Goal: Task Accomplishment & Management: Manage account settings

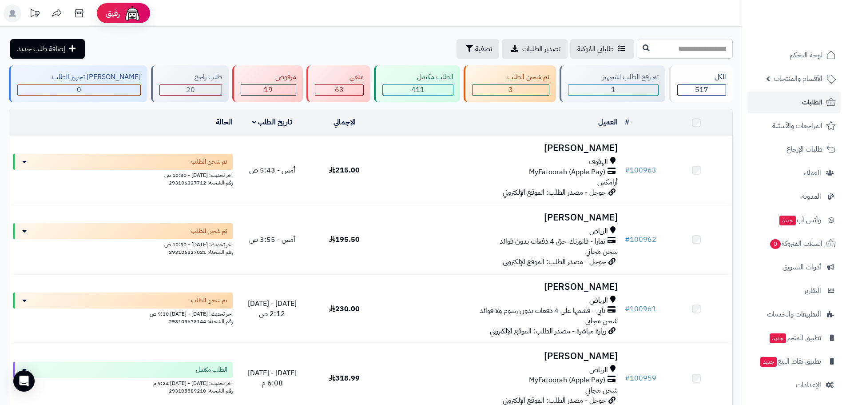
scroll to position [726, 0]
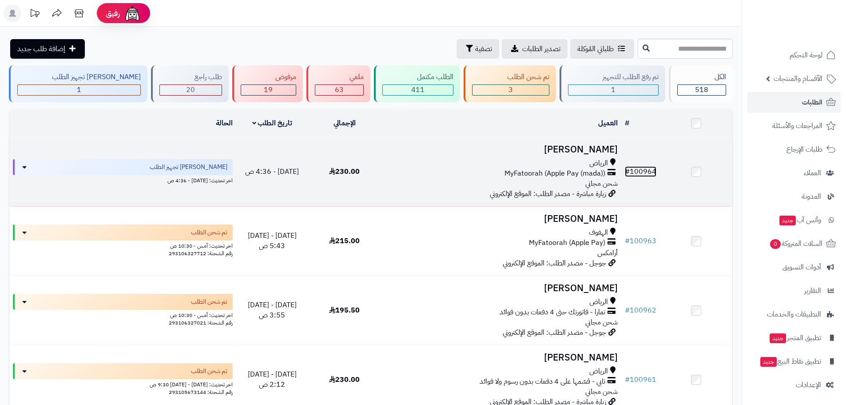
click at [644, 168] on link "# 100964" at bounding box center [641, 171] width 32 height 11
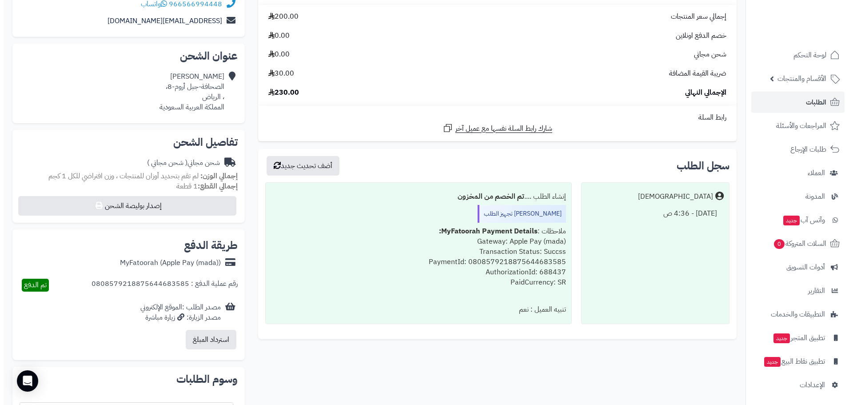
scroll to position [208, 0]
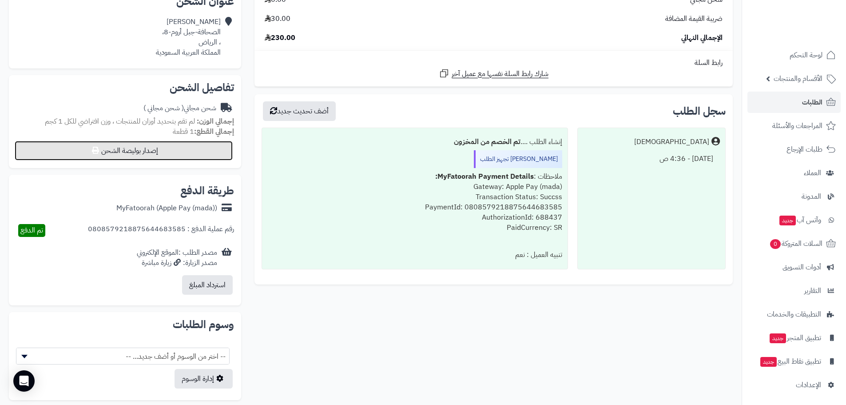
click at [163, 147] on button "إصدار بوليصة الشحن" at bounding box center [124, 151] width 218 height 20
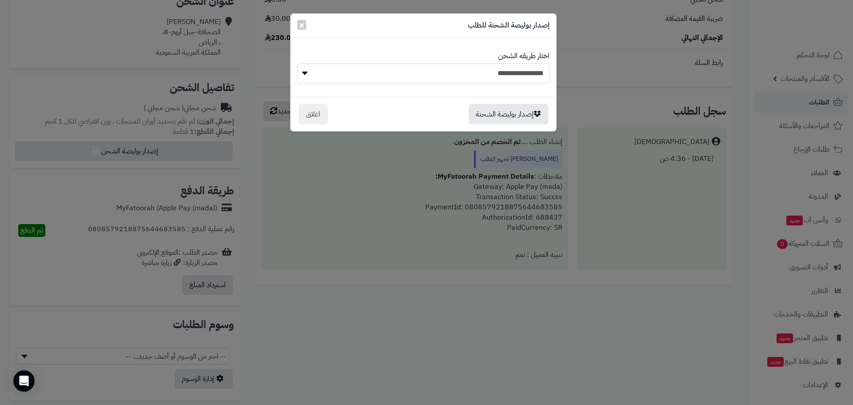
click at [522, 73] on select "**********" at bounding box center [423, 74] width 252 height 20
select select "****"
click at [297, 64] on select "**********" at bounding box center [423, 74] width 252 height 20
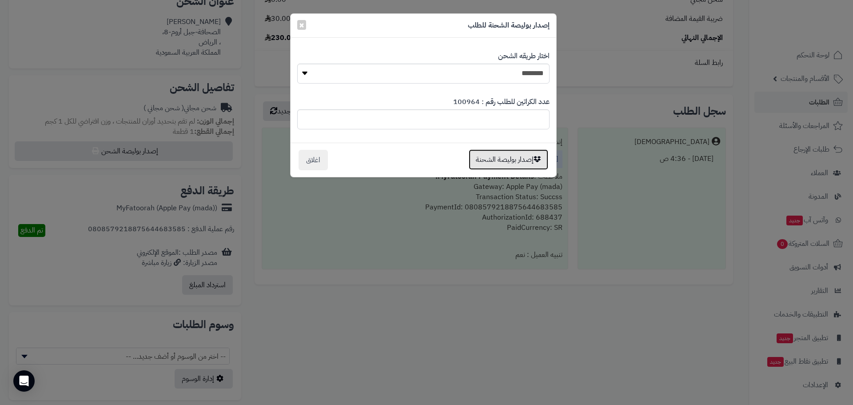
drag, startPoint x: 514, startPoint y: 159, endPoint x: 548, endPoint y: 162, distance: 34.3
click at [513, 160] on button "إصدار بوليصة الشحنة" at bounding box center [509, 160] width 80 height 20
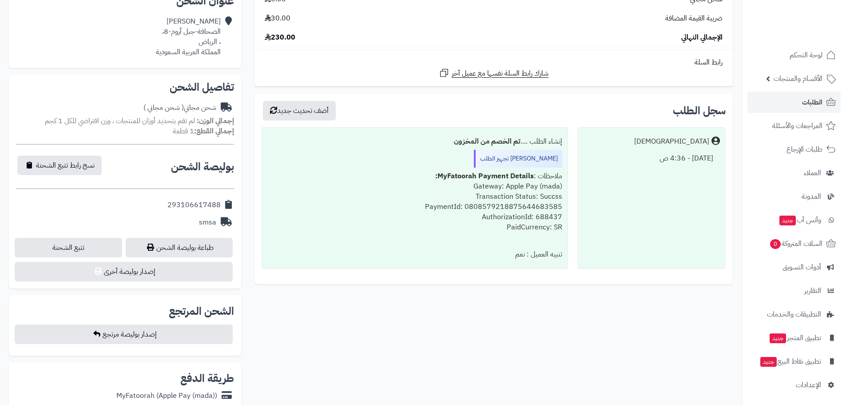
scroll to position [208, 0]
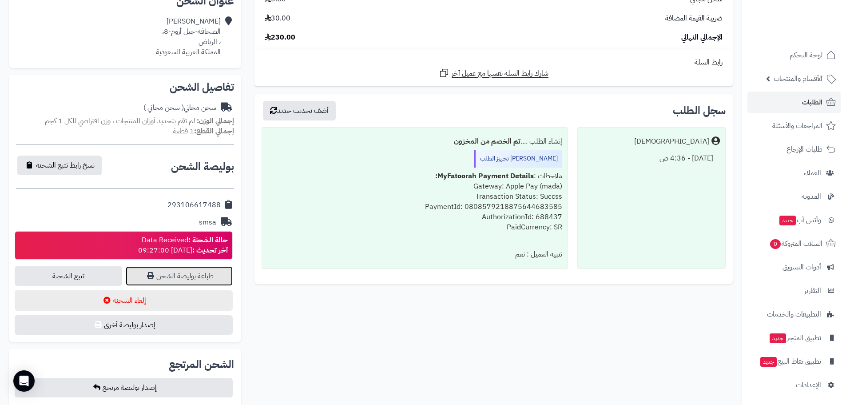
click at [170, 273] on link "طباعة بوليصة الشحن" at bounding box center [180, 276] width 108 height 20
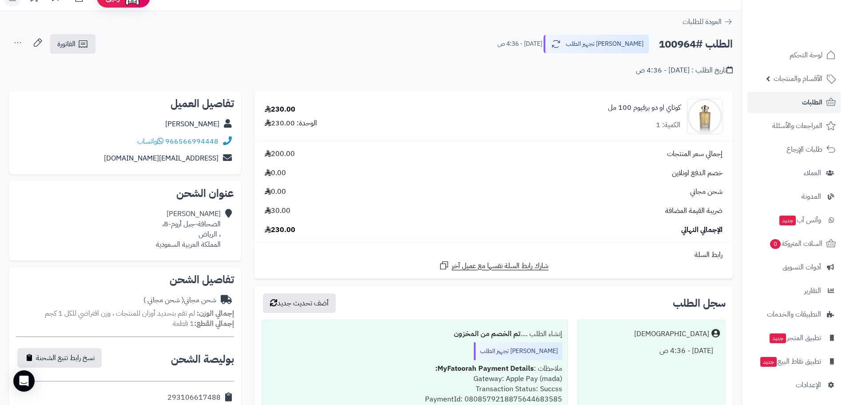
scroll to position [0, 0]
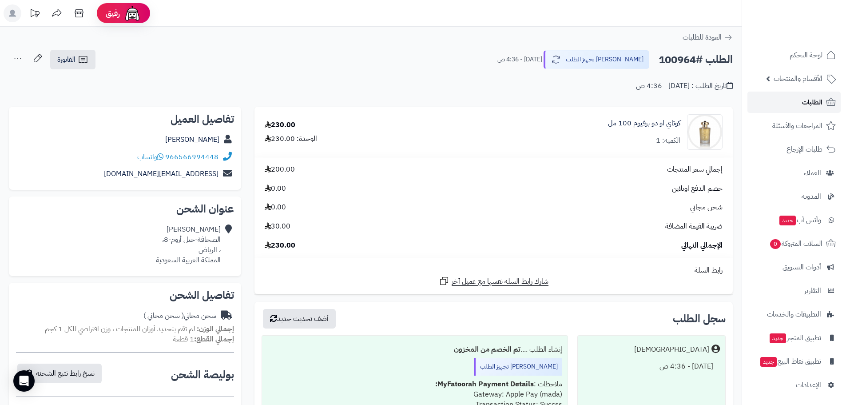
click at [808, 100] on span "الطلبات" at bounding box center [812, 102] width 20 height 12
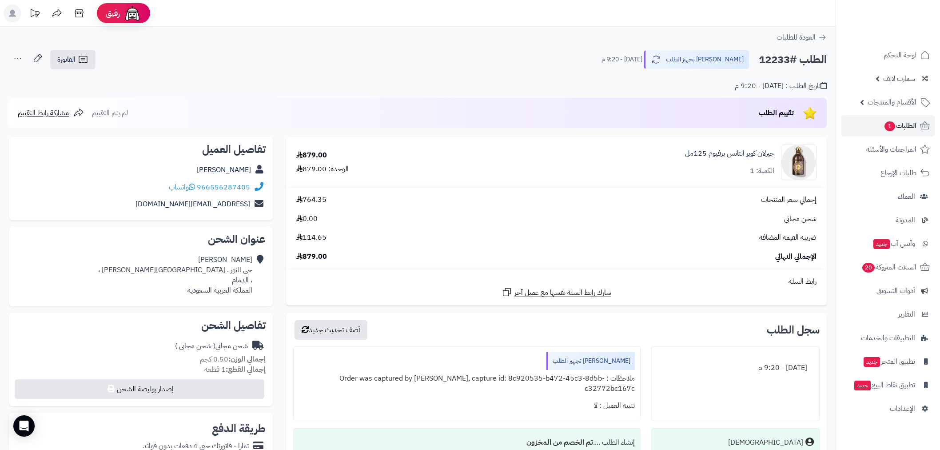
scroll to position [115, 0]
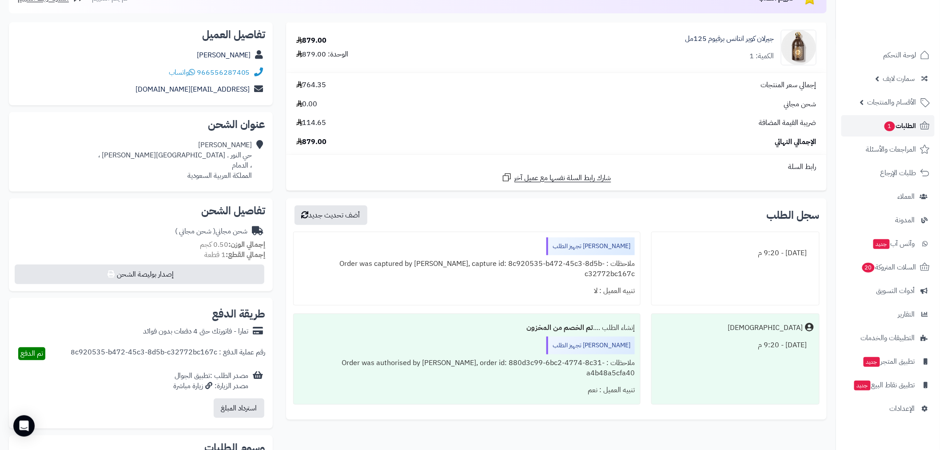
click at [895, 127] on span "الطلبات 1" at bounding box center [900, 126] width 33 height 12
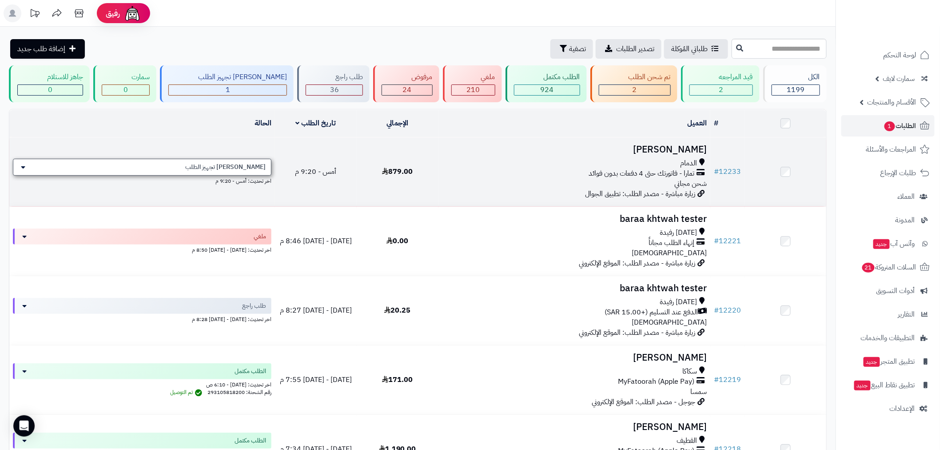
click at [245, 170] on div "[PERSON_NAME] تجهيز الطلب" at bounding box center [142, 167] width 259 height 17
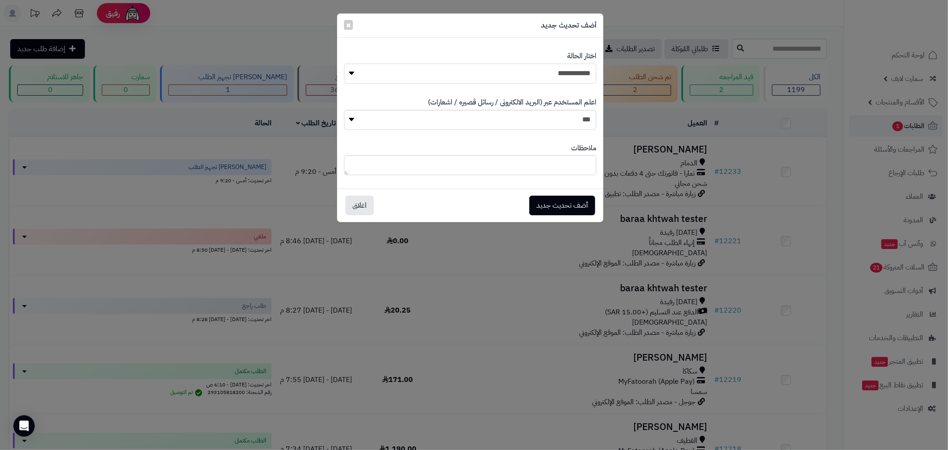
click at [518, 77] on select "**********" at bounding box center [470, 74] width 252 height 20
select select "*"
click at [344, 64] on select "**********" at bounding box center [470, 74] width 252 height 20
click at [566, 207] on button "أضف تحديث جديد" at bounding box center [562, 205] width 66 height 20
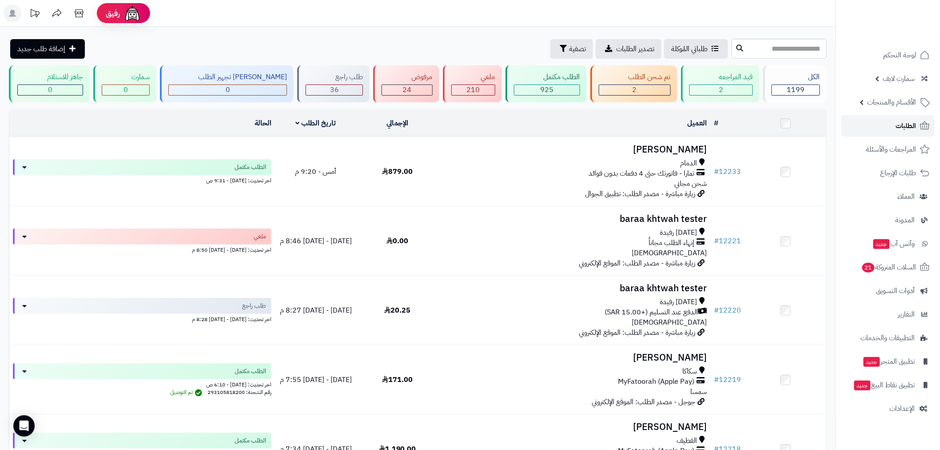
click at [884, 127] on link "الطلبات" at bounding box center [888, 125] width 93 height 21
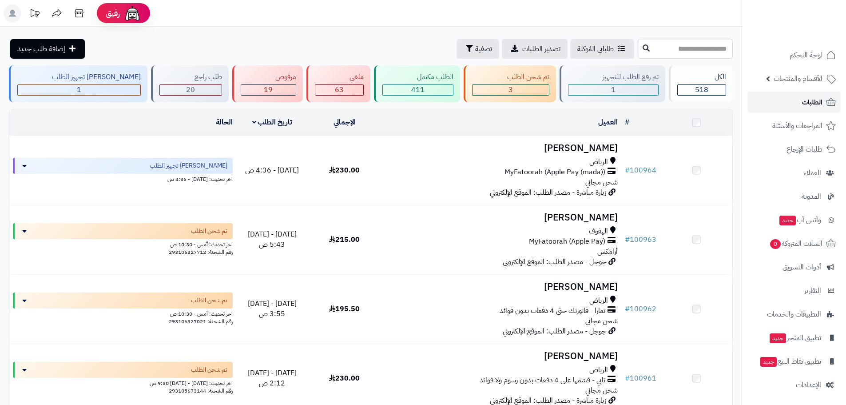
click at [816, 107] on span "الطلبات" at bounding box center [812, 102] width 20 height 12
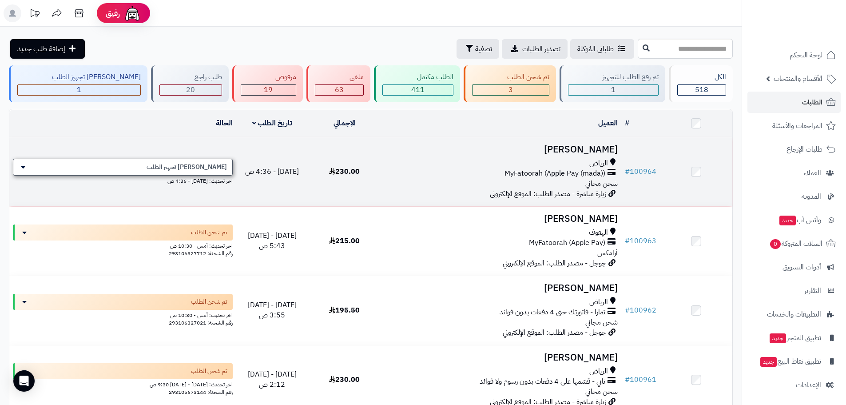
click at [151, 172] on div "[PERSON_NAME] تجهيز الطلب" at bounding box center [123, 167] width 220 height 17
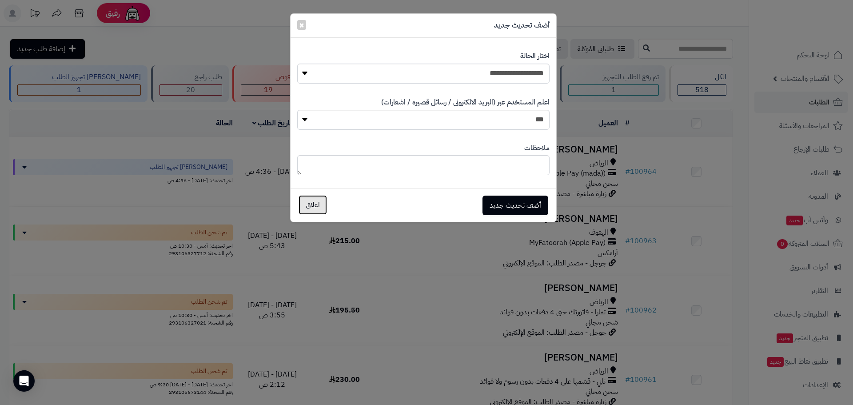
click at [318, 205] on button "اغلاق" at bounding box center [313, 205] width 28 height 20
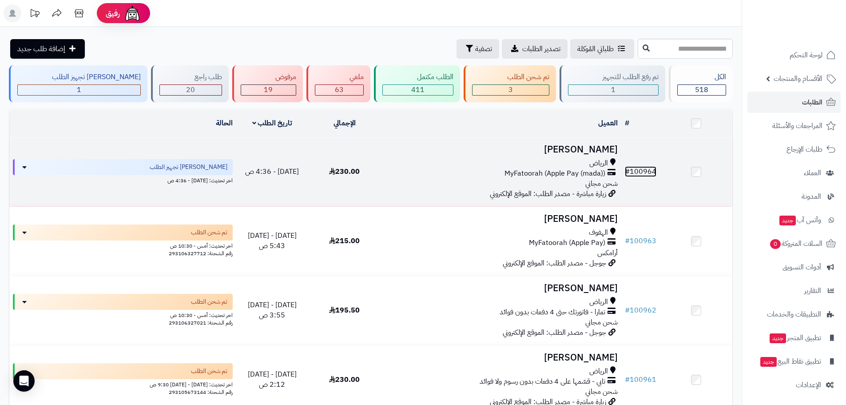
click at [649, 170] on link "# 100964" at bounding box center [641, 171] width 32 height 11
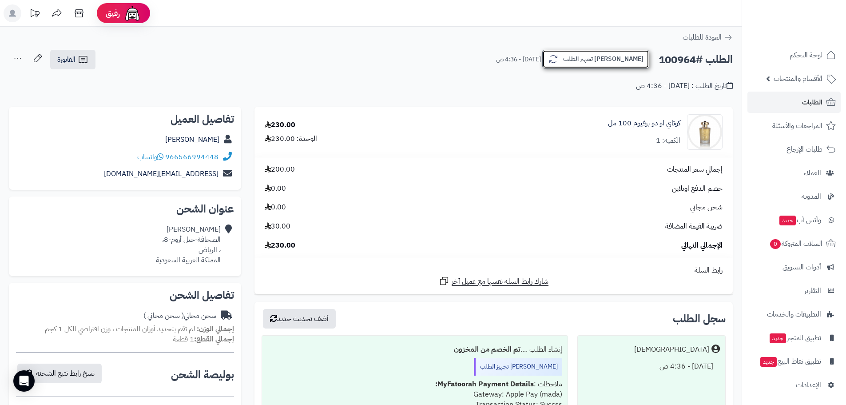
click at [614, 62] on button "[PERSON_NAME] تجهيز الطلب" at bounding box center [596, 59] width 107 height 19
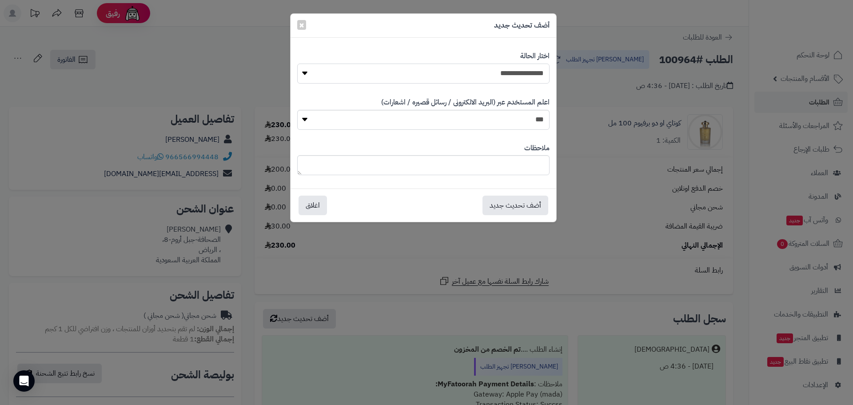
click at [537, 71] on select "**********" at bounding box center [423, 74] width 252 height 20
select select "*"
click at [297, 64] on select "**********" at bounding box center [423, 74] width 252 height 20
click at [529, 204] on button "أضف تحديث جديد" at bounding box center [516, 205] width 66 height 20
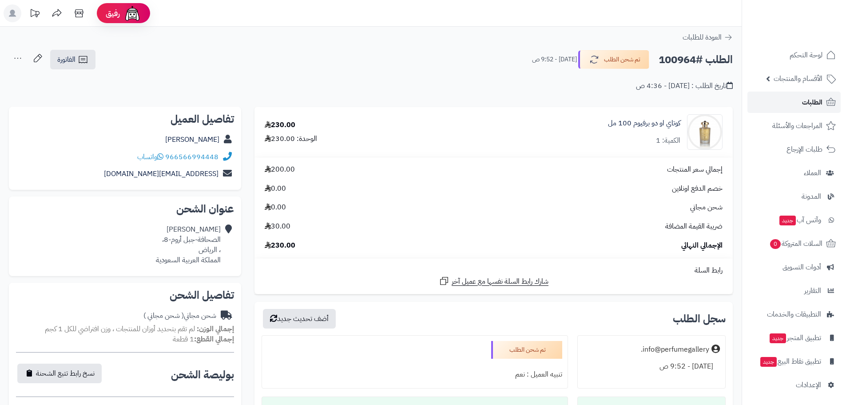
click at [797, 103] on link "الطلبات" at bounding box center [794, 102] width 93 height 21
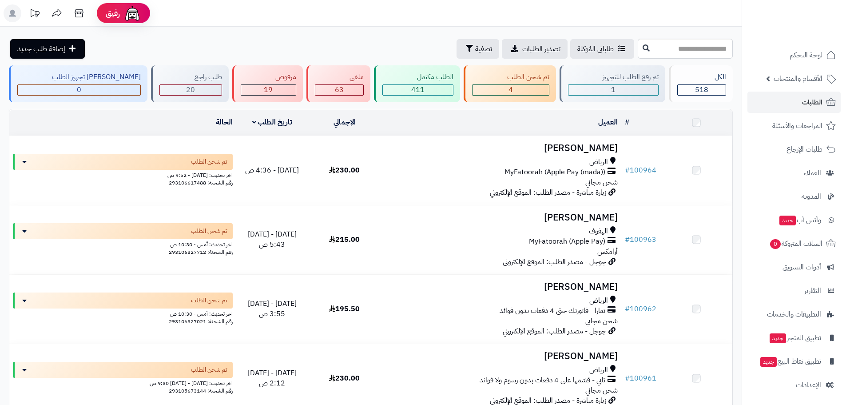
scroll to position [208, 0]
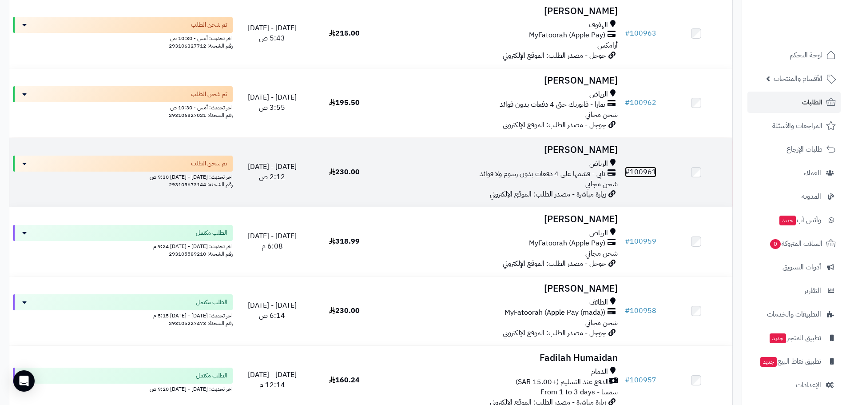
click at [645, 168] on link "# 100961" at bounding box center [641, 172] width 32 height 11
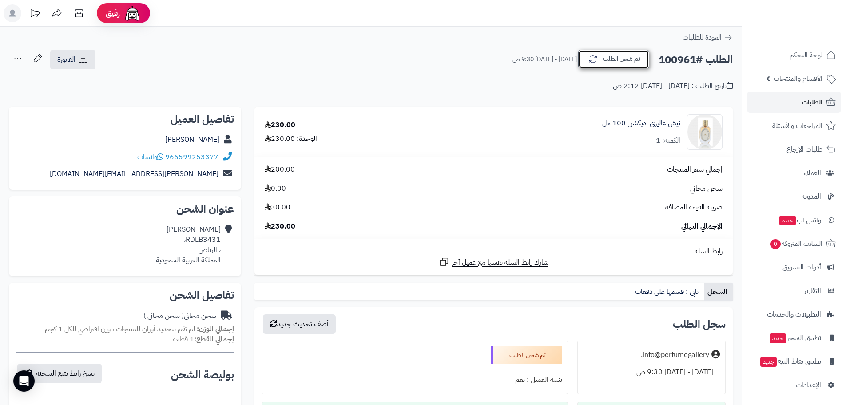
click at [635, 63] on button "تم شحن الطلب" at bounding box center [614, 59] width 71 height 19
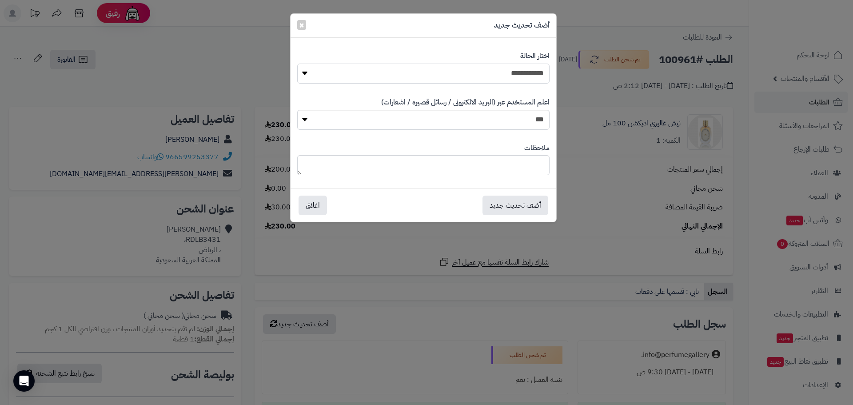
click at [544, 76] on select "**********" at bounding box center [423, 74] width 252 height 20
select select "*"
click at [297, 64] on select "**********" at bounding box center [423, 74] width 252 height 20
click at [524, 203] on button "أضف تحديث جديد" at bounding box center [516, 205] width 66 height 20
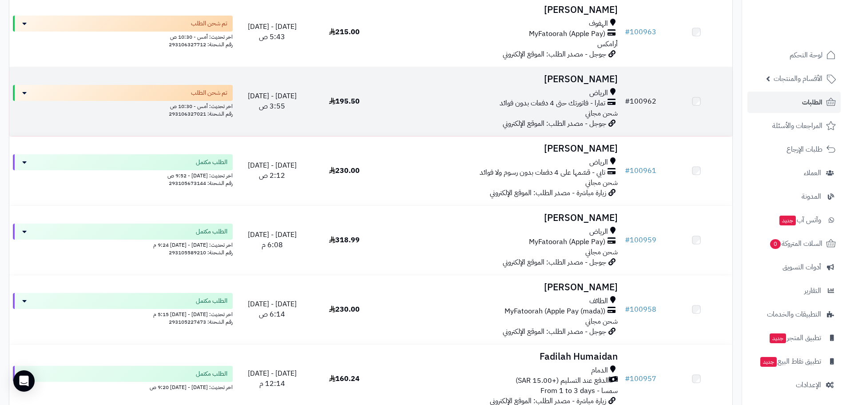
scroll to position [208, 0]
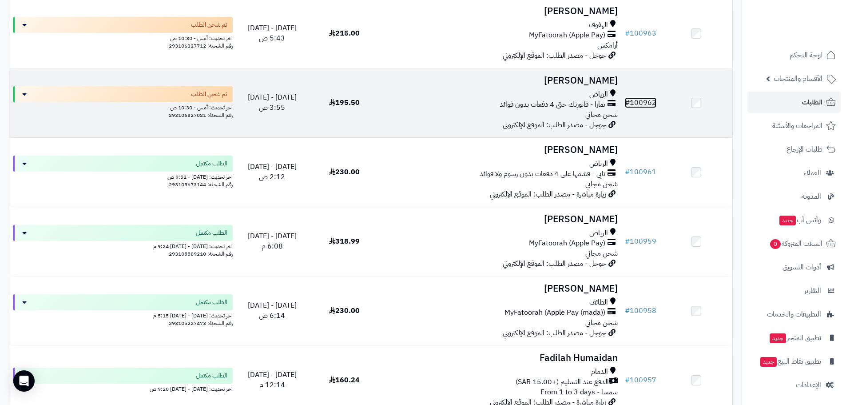
click at [642, 98] on link "# 100962" at bounding box center [641, 102] width 32 height 11
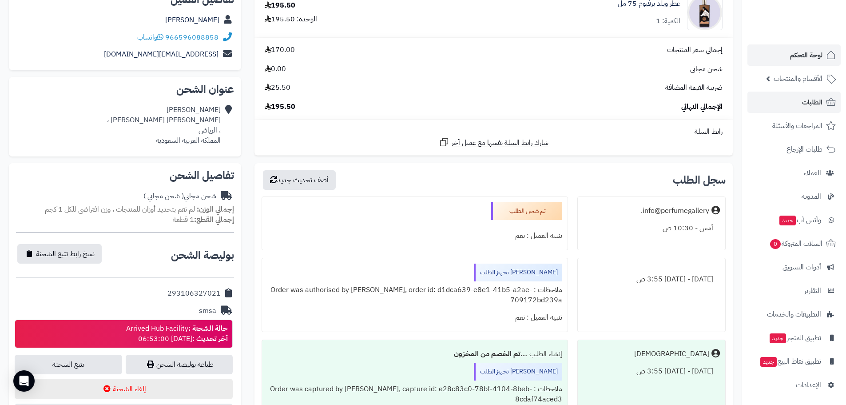
scroll to position [104, 0]
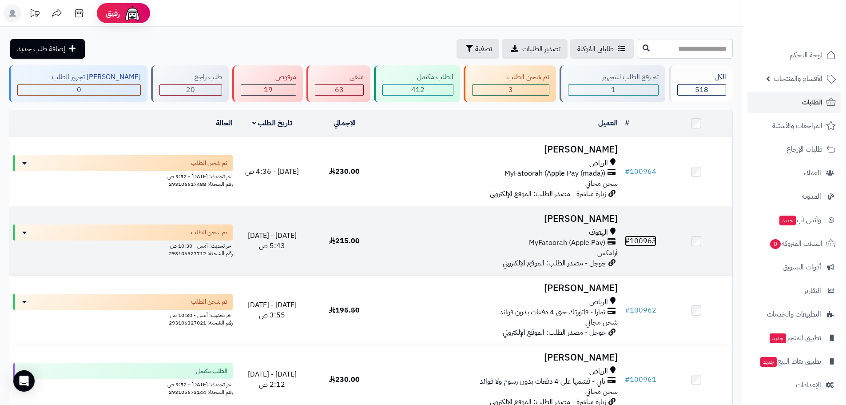
click at [636, 238] on link "# 100963" at bounding box center [641, 240] width 32 height 11
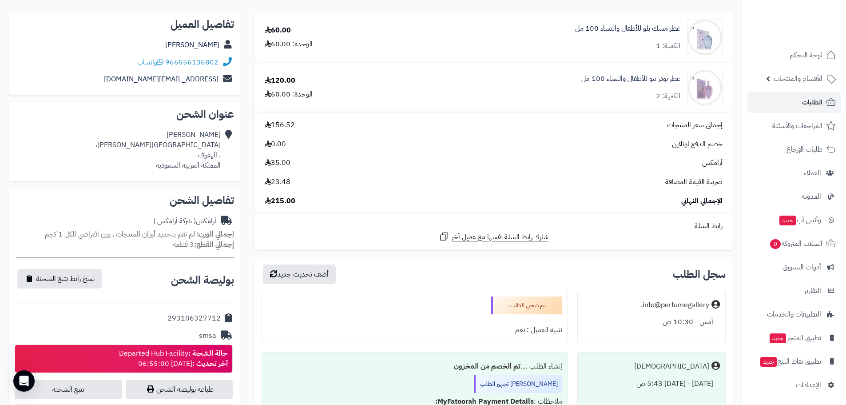
scroll to position [104, 0]
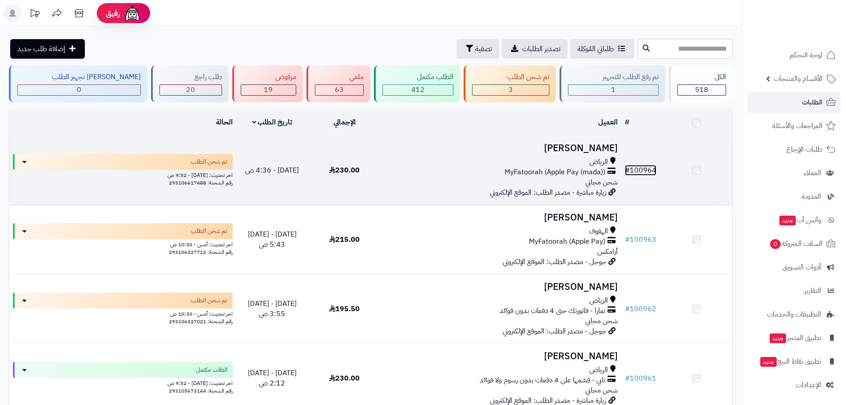
click at [637, 170] on link "# 100964" at bounding box center [641, 170] width 32 height 11
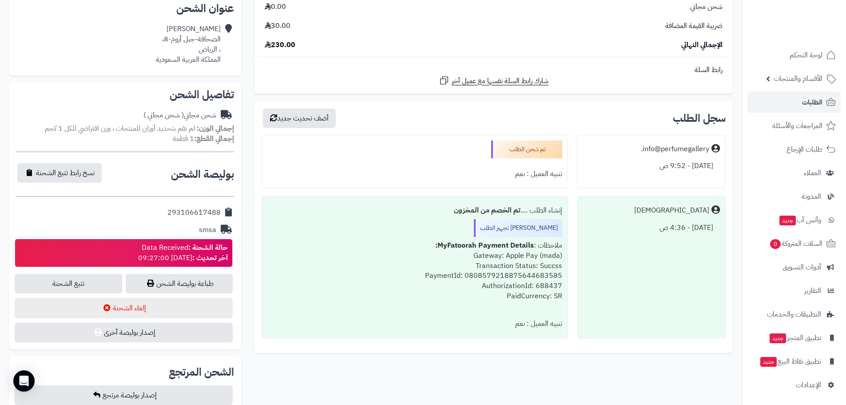
scroll to position [208, 0]
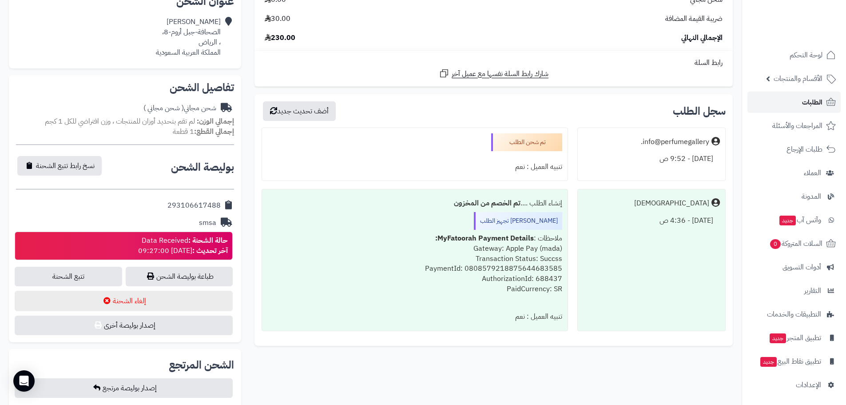
click at [810, 100] on span "الطلبات" at bounding box center [812, 102] width 20 height 12
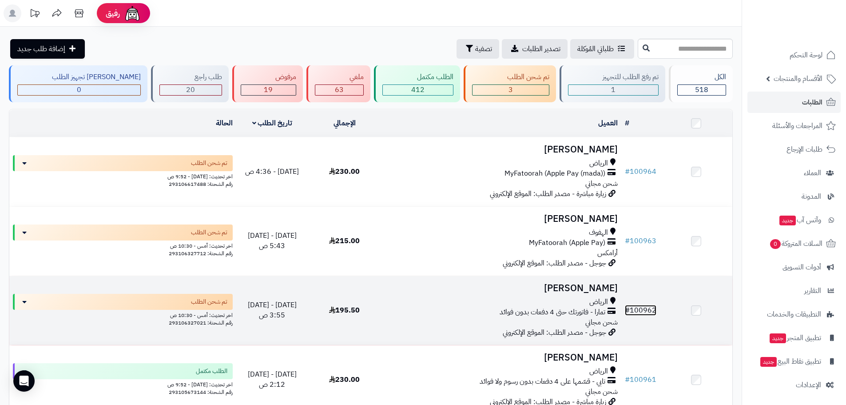
click at [638, 305] on link "# 100962" at bounding box center [641, 310] width 32 height 11
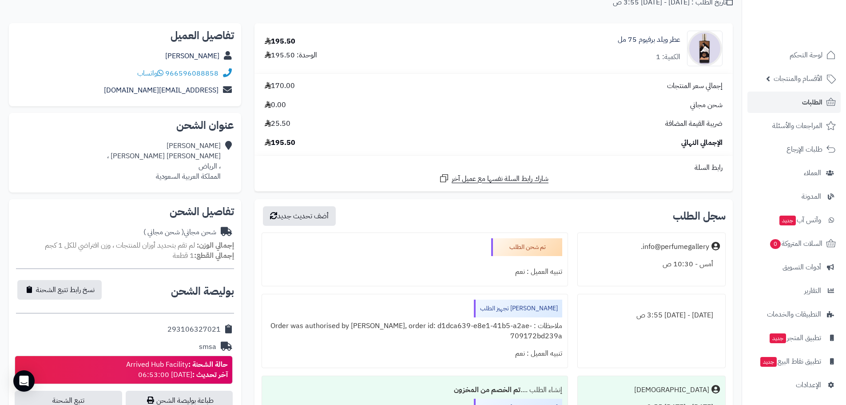
scroll to position [104, 0]
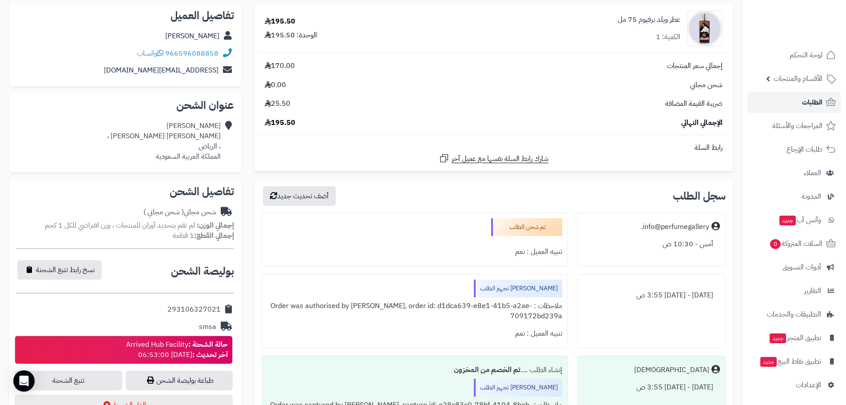
click at [812, 102] on span "الطلبات" at bounding box center [812, 102] width 20 height 12
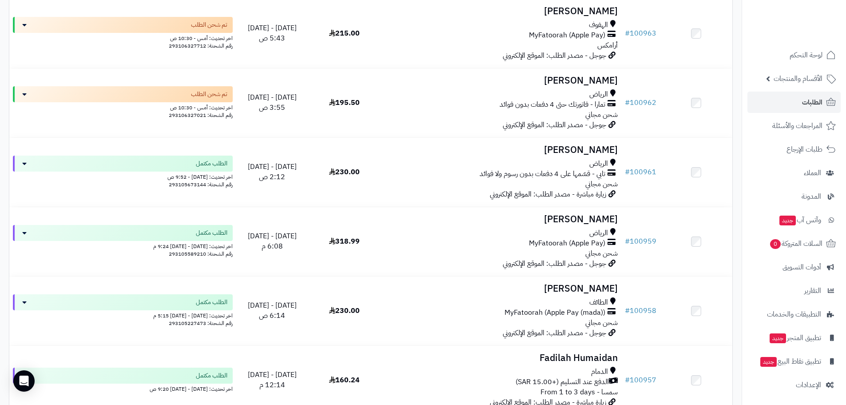
scroll to position [311, 0]
